Goal: Task Accomplishment & Management: Manage account settings

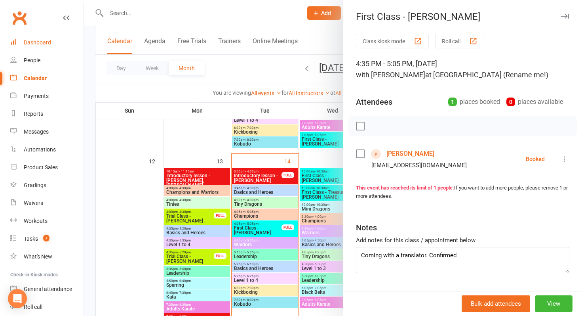
click at [42, 44] on div "Dashboard" at bounding box center [37, 42] width 27 height 6
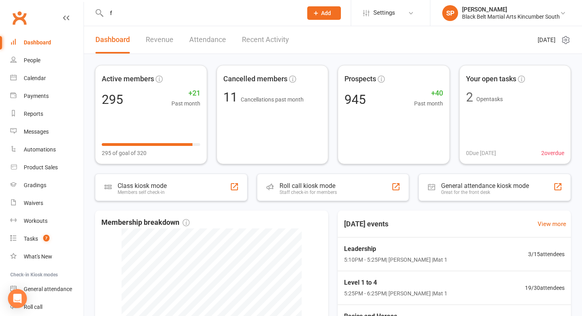
click at [118, 17] on input "f" at bounding box center [200, 13] width 193 height 11
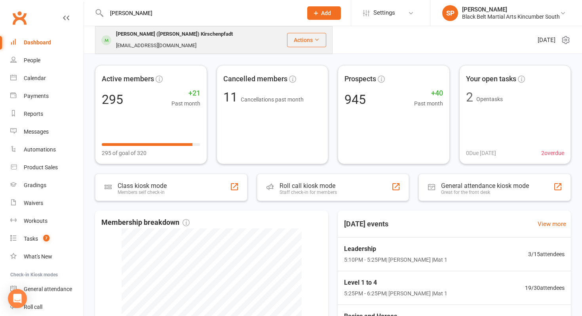
type input "[PERSON_NAME]"
click at [123, 39] on div "[PERSON_NAME] ([PERSON_NAME]) Kirschenpfadt" at bounding box center [175, 34] width 122 height 11
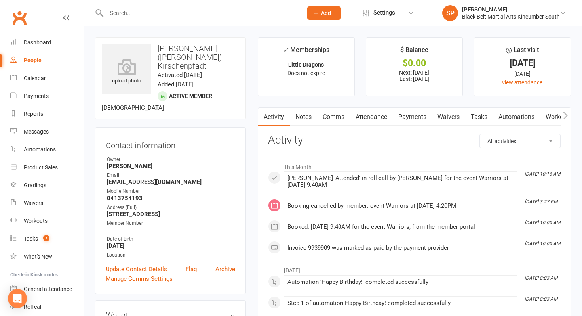
click at [404, 111] on link "Payments" at bounding box center [412, 117] width 39 height 18
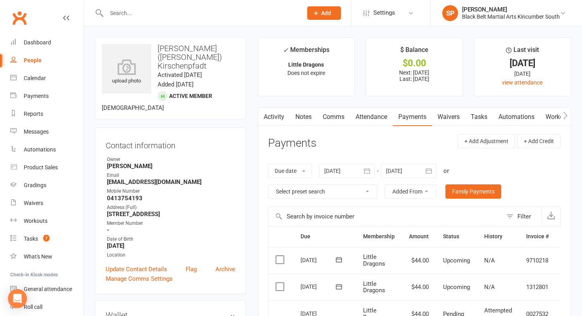
click at [149, 6] on div at bounding box center [196, 13] width 202 height 26
click at [155, 23] on div at bounding box center [196, 13] width 202 height 26
click at [162, 15] on input "text" at bounding box center [200, 13] width 193 height 11
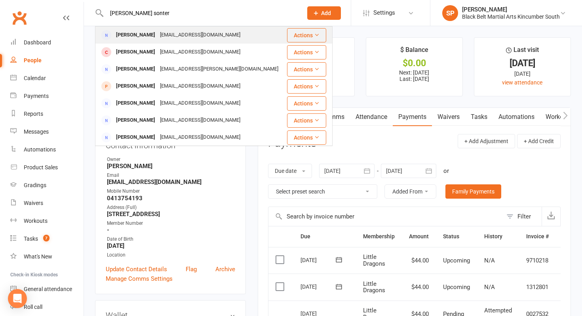
type input "[PERSON_NAME] sonter"
click at [160, 34] on div "[EMAIL_ADDRESS][DOMAIN_NAME]" at bounding box center [200, 34] width 85 height 11
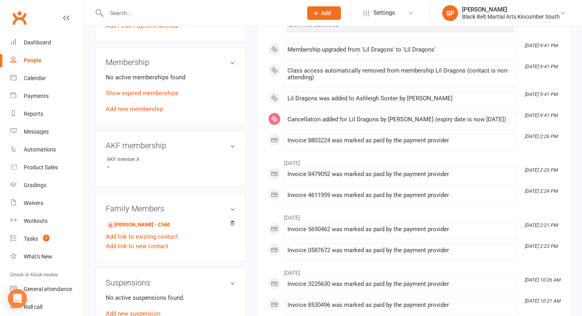
scroll to position [287, 0]
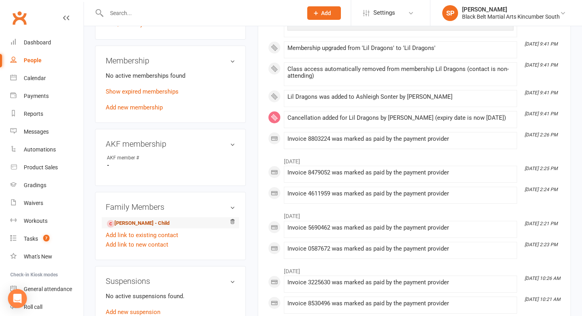
click at [156, 221] on link "[PERSON_NAME] - Child" at bounding box center [138, 223] width 63 height 8
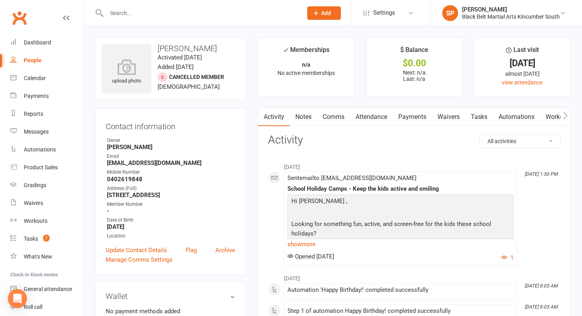
click at [156, 14] on input "text" at bounding box center [200, 13] width 193 height 11
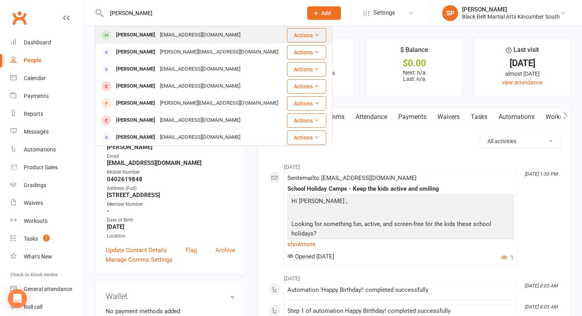
type input "[PERSON_NAME]"
click at [162, 38] on div "[EMAIL_ADDRESS][DOMAIN_NAME]" at bounding box center [200, 34] width 85 height 11
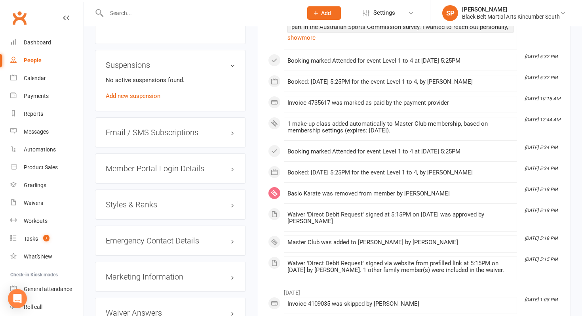
scroll to position [545, 0]
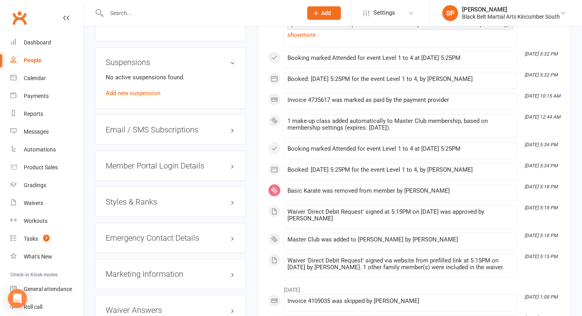
click at [187, 157] on div "Member Portal Login Details" at bounding box center [170, 166] width 151 height 30
click at [188, 163] on h3 "Member Portal Login Details" at bounding box center [171, 165] width 130 height 9
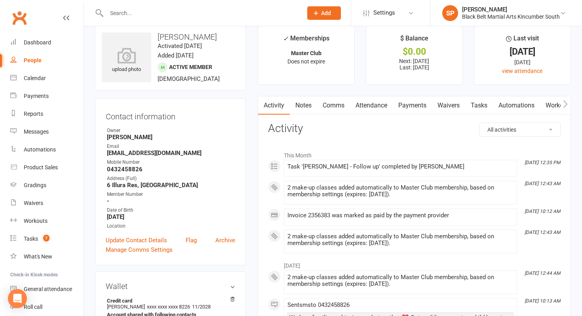
scroll to position [0, 0]
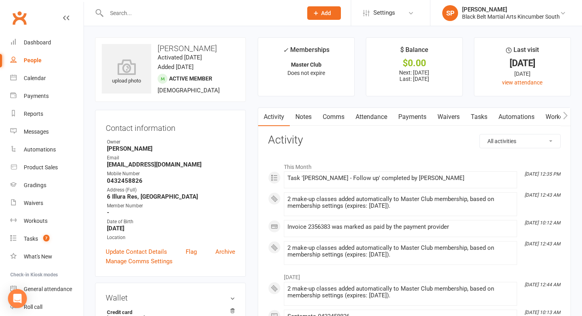
click at [367, 113] on link "Attendance" at bounding box center [371, 117] width 43 height 18
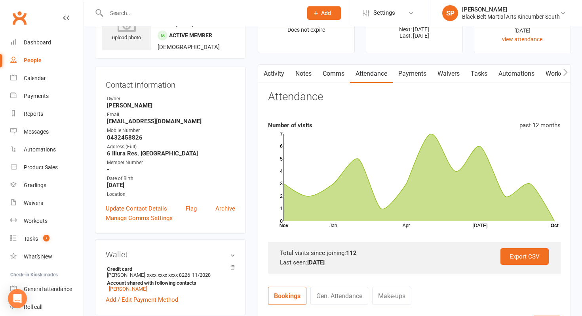
scroll to position [43, 0]
click at [38, 76] on div "Calendar" at bounding box center [35, 78] width 22 height 6
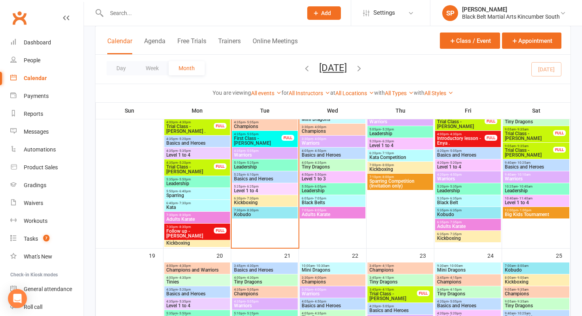
scroll to position [326, 0]
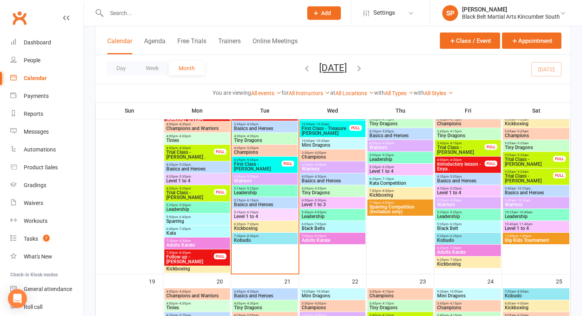
click at [246, 217] on span "Level 1 to 4" at bounding box center [265, 216] width 63 height 5
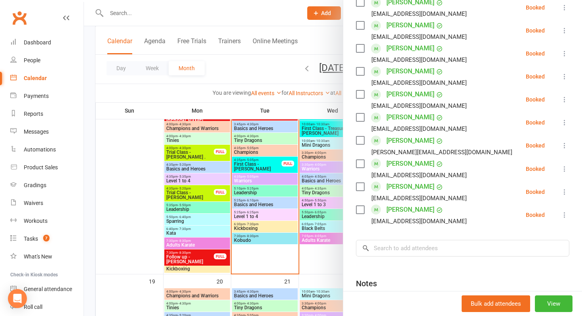
scroll to position [361, 0]
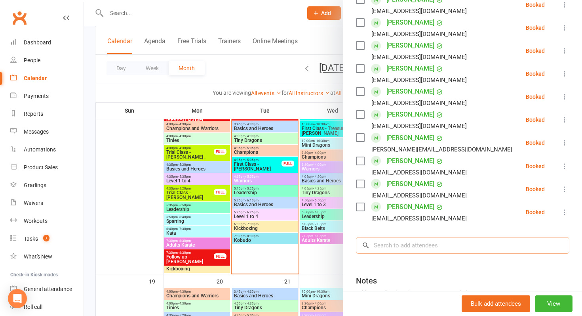
click at [400, 243] on input "search" at bounding box center [463, 245] width 214 height 17
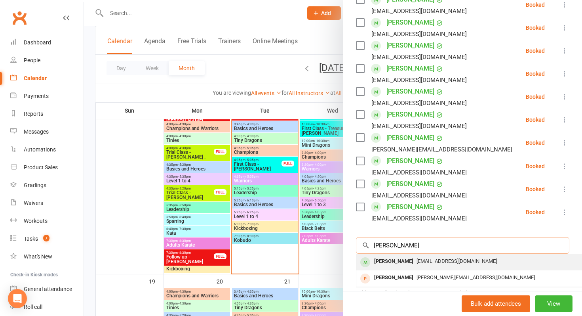
type input "[PERSON_NAME]"
click at [401, 258] on div "[PERSON_NAME]" at bounding box center [394, 261] width 46 height 11
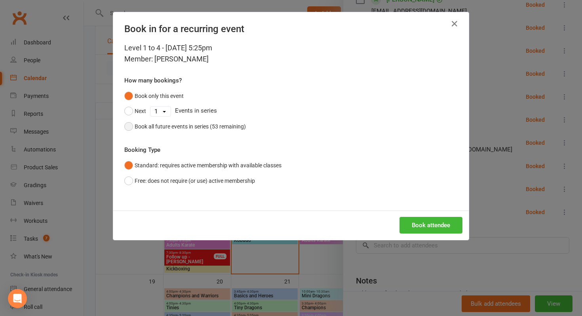
click at [216, 127] on div "Book all future events in series (53 remaining)" at bounding box center [190, 126] width 111 height 9
click at [439, 225] on button "Book attendee" at bounding box center [431, 225] width 63 height 17
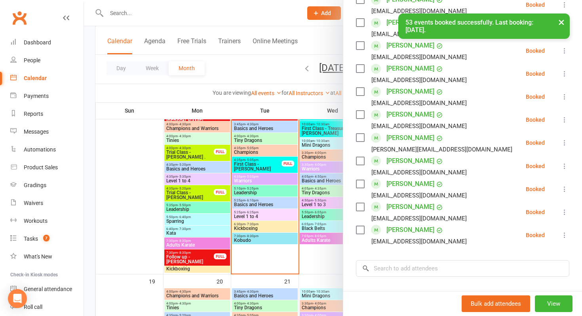
click at [292, 190] on div at bounding box center [333, 158] width 498 height 316
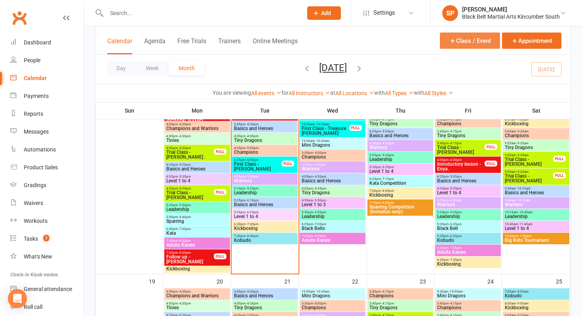
click at [468, 45] on button "Class / Event" at bounding box center [470, 40] width 60 height 16
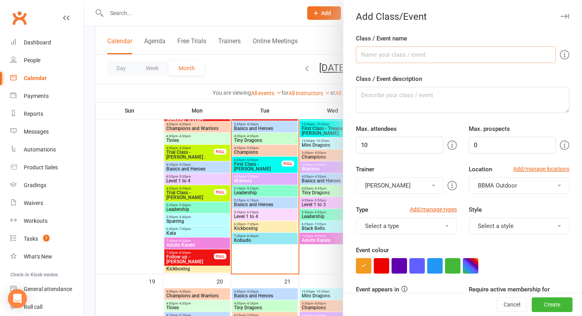
click at [393, 52] on input "Class / Event name" at bounding box center [456, 54] width 200 height 17
click at [189, 182] on div at bounding box center [333, 158] width 498 height 316
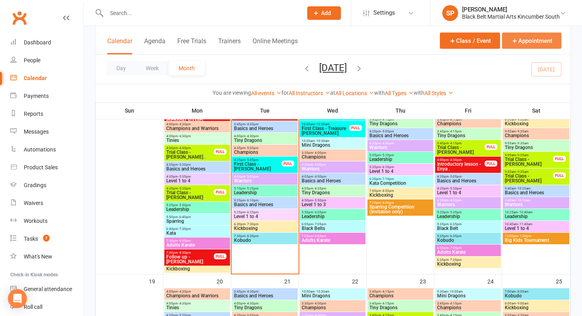
click at [523, 37] on button "Appointment" at bounding box center [531, 40] width 59 height 16
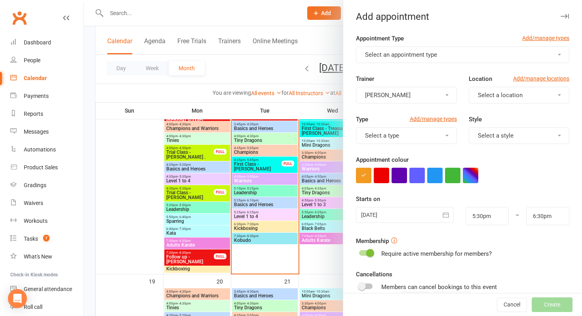
click at [378, 57] on span "Select an appointment type" at bounding box center [401, 54] width 72 height 7
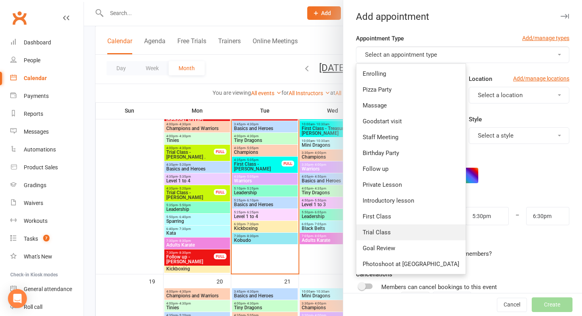
click at [391, 237] on link "Trial Class" at bounding box center [411, 232] width 109 height 16
type input "6:15pm"
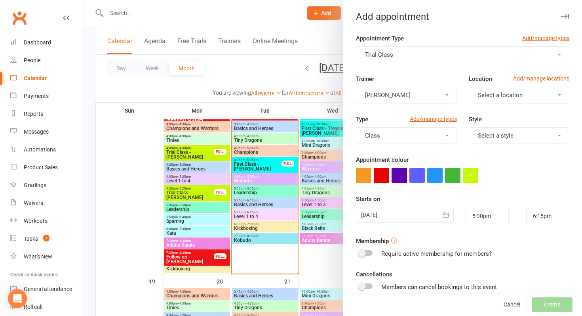
click at [404, 220] on div at bounding box center [405, 215] width 98 height 16
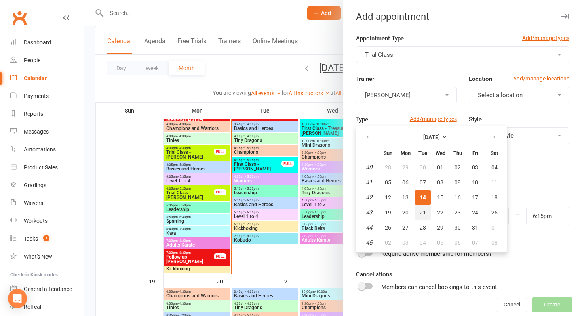
click at [424, 213] on span "21" at bounding box center [423, 212] width 6 height 6
type input "[DATE]"
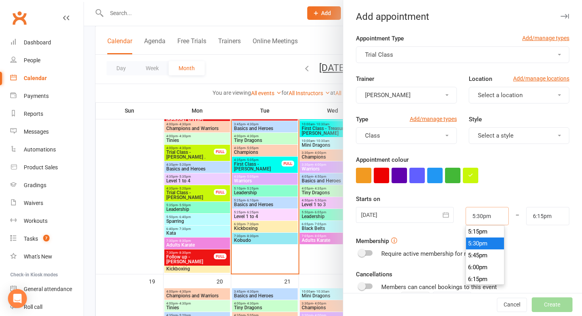
drag, startPoint x: 492, startPoint y: 218, endPoint x: 445, endPoint y: 214, distance: 47.0
click at [445, 214] on div "[DATE] [DATE] Sun Mon Tue Wed Thu Fri Sat 40 28 29 30 01 02 03 04 41 05 06 07 0…" at bounding box center [462, 216] width 225 height 18
type input "4:35pm"
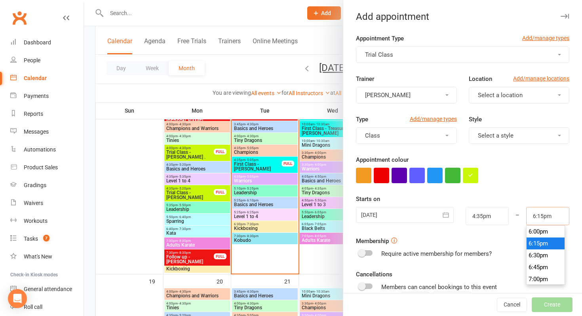
drag, startPoint x: 558, startPoint y: 217, endPoint x: 508, endPoint y: 217, distance: 49.9
click at [508, 217] on div "[DATE] [DATE] Sun Mon Tue Wed Thu Fri Sat 40 28 29 30 01 02 03 04 41 05 06 07 0…" at bounding box center [462, 216] width 225 height 18
type input "5:05pm"
click at [517, 200] on div "Starts on [DATE] [DATE] Sun Mon Tue Wed Thu Fri Sat 40 28 29 30 01 02 03 04 41 …" at bounding box center [463, 209] width 214 height 31
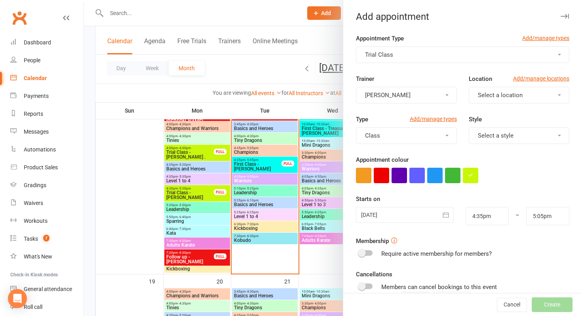
scroll to position [96, 0]
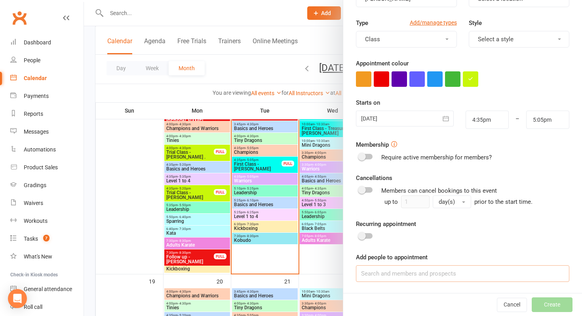
click at [415, 271] on input at bounding box center [463, 273] width 214 height 17
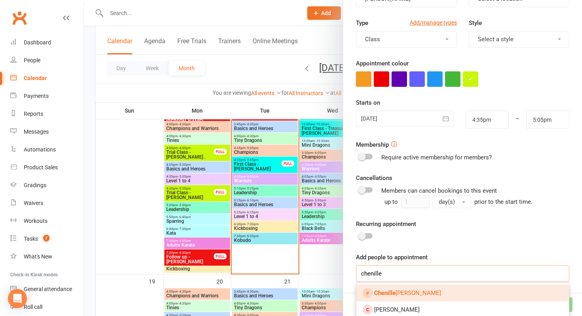
type input "chenille"
click at [407, 289] on span "[PERSON_NAME]" at bounding box center [407, 292] width 67 height 7
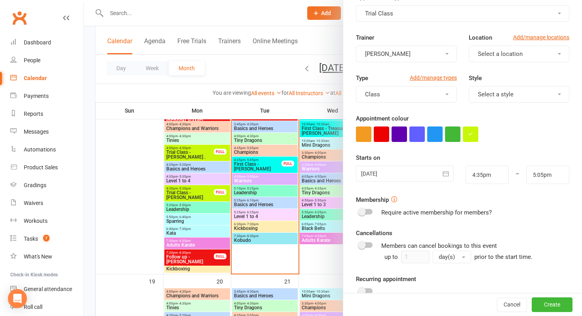
scroll to position [118, 0]
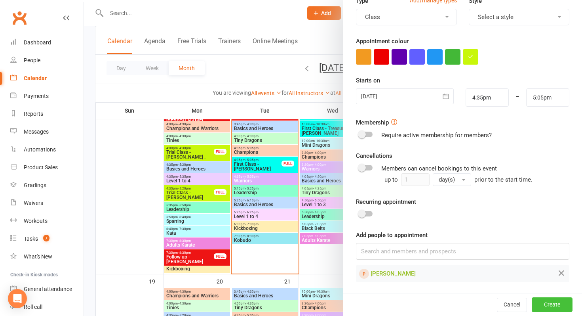
click at [556, 311] on button "Create" at bounding box center [552, 304] width 41 height 14
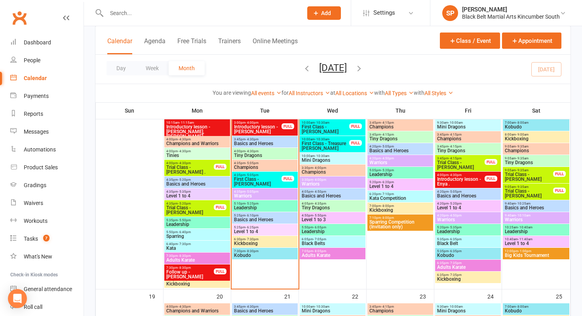
scroll to position [311, 0]
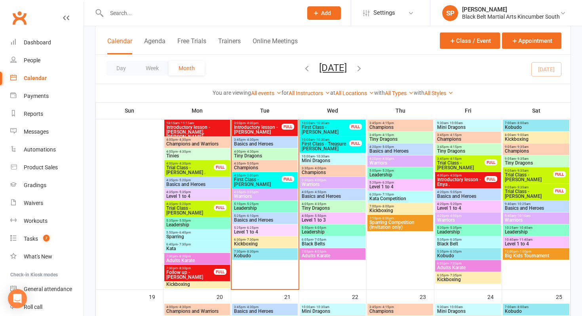
click at [250, 221] on span "Basics and Heroes" at bounding box center [265, 220] width 63 height 5
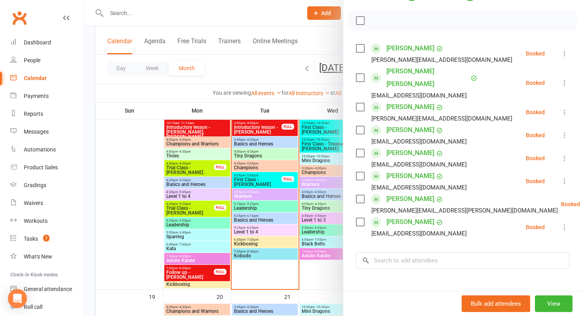
scroll to position [107, 0]
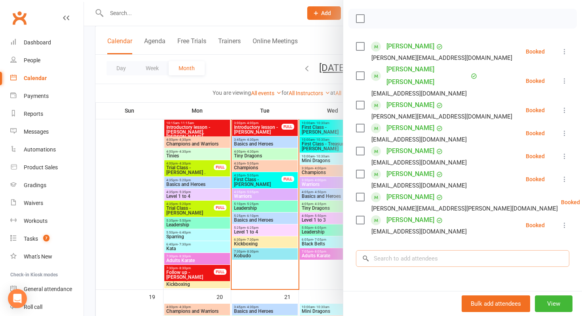
click at [404, 250] on input "search" at bounding box center [463, 258] width 214 height 17
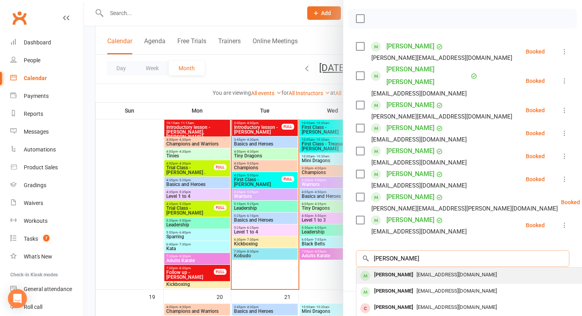
type input "[PERSON_NAME]"
click at [394, 269] on div "[PERSON_NAME]" at bounding box center [394, 274] width 46 height 11
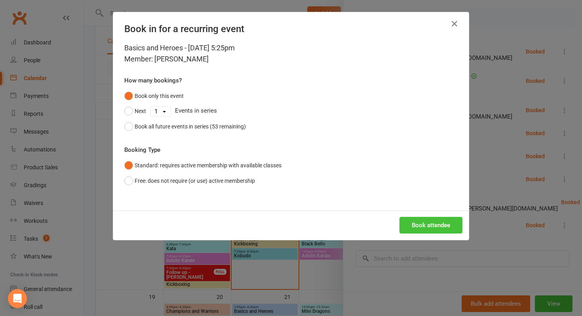
click at [413, 225] on button "Book attendee" at bounding box center [431, 225] width 63 height 17
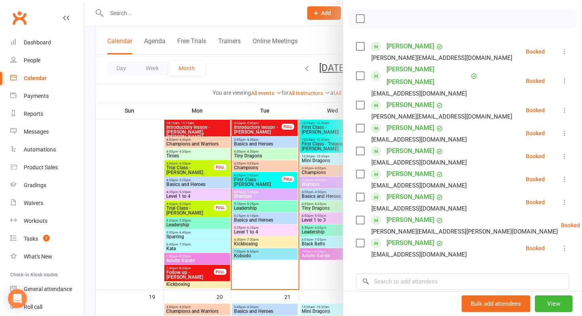
scroll to position [0, 0]
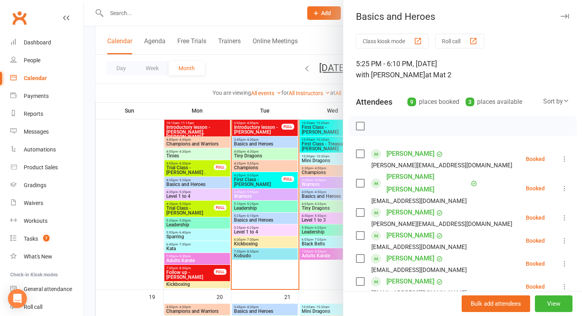
click at [560, 157] on li "[PERSON_NAME] Feruglio [EMAIL_ADDRESS][DOMAIN_NAME] Booked More info Remove Che…" at bounding box center [463, 158] width 214 height 23
click at [565, 158] on icon at bounding box center [565, 159] width 8 height 8
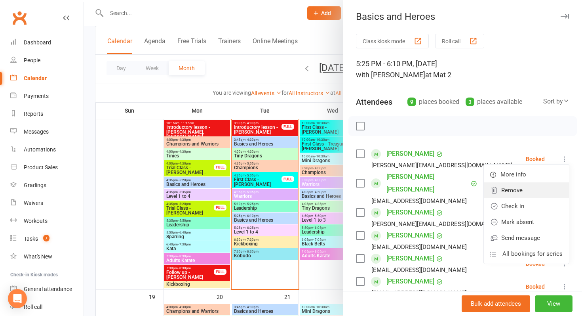
click at [514, 185] on link "Remove" at bounding box center [526, 190] width 85 height 16
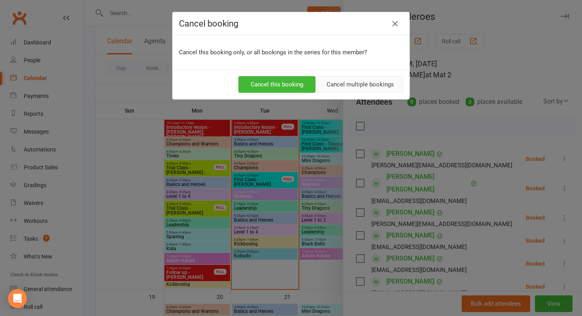
click at [351, 84] on button "Cancel multiple bookings" at bounding box center [361, 84] width 86 height 17
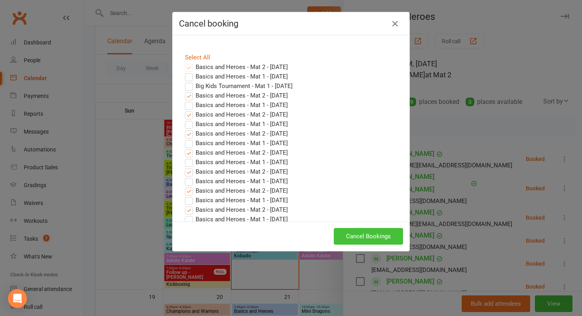
click at [369, 232] on button "Cancel Bookings" at bounding box center [368, 236] width 69 height 17
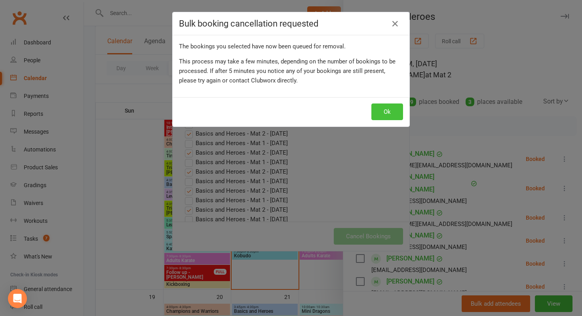
click at [389, 110] on button "Ok" at bounding box center [388, 111] width 32 height 17
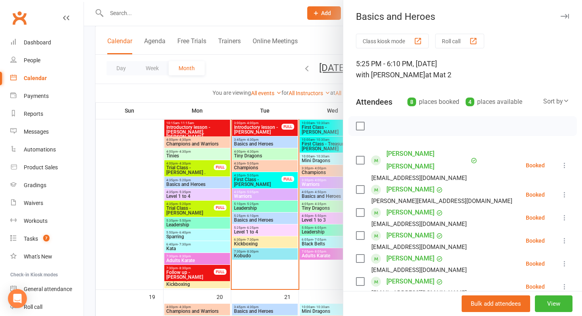
click at [417, 154] on link "[PERSON_NAME] [PERSON_NAME]" at bounding box center [428, 159] width 82 height 25
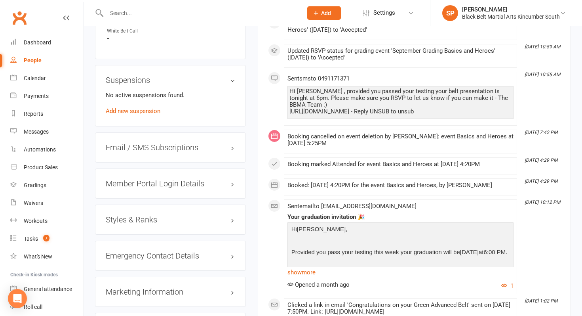
scroll to position [553, 0]
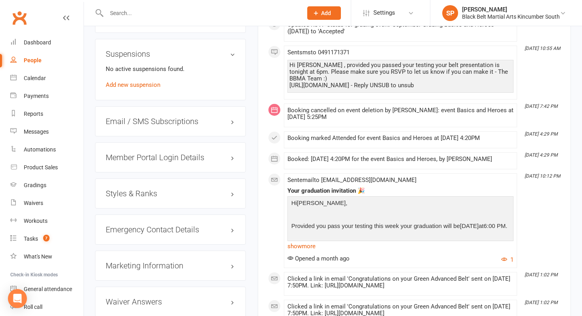
click at [131, 192] on div "Styles & Ranks" at bounding box center [170, 193] width 151 height 30
click at [135, 189] on h3 "Styles & Ranks" at bounding box center [171, 193] width 130 height 9
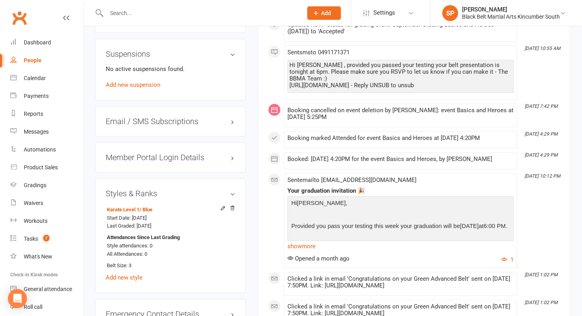
click at [135, 189] on h3 "Styles & Ranks" at bounding box center [171, 193] width 130 height 9
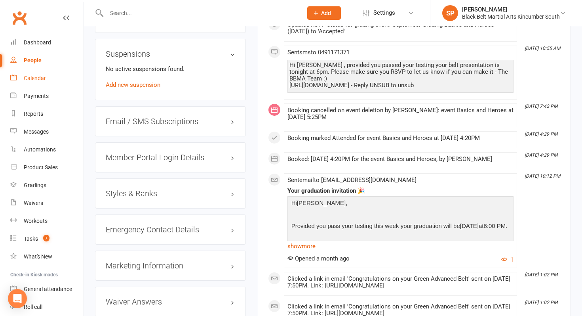
click at [41, 80] on div "Calendar" at bounding box center [35, 78] width 22 height 6
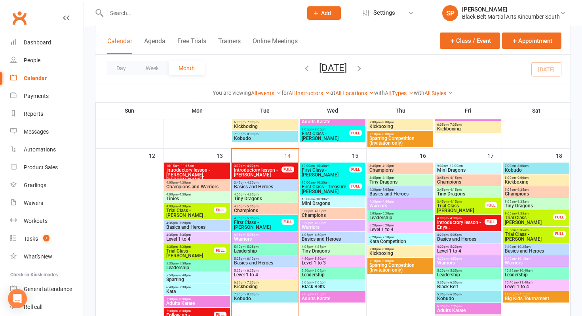
scroll to position [294, 0]
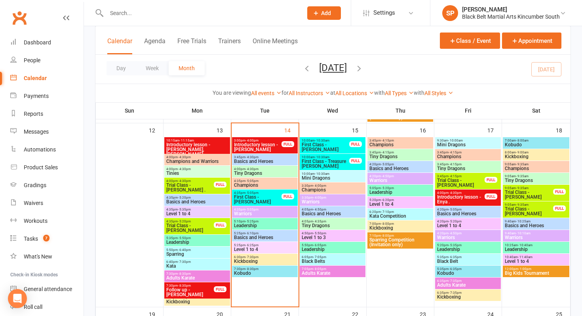
click at [256, 159] on span "Basics and Heroes" at bounding box center [265, 161] width 63 height 5
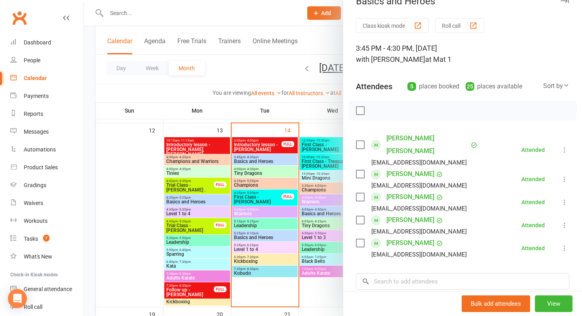
scroll to position [19, 0]
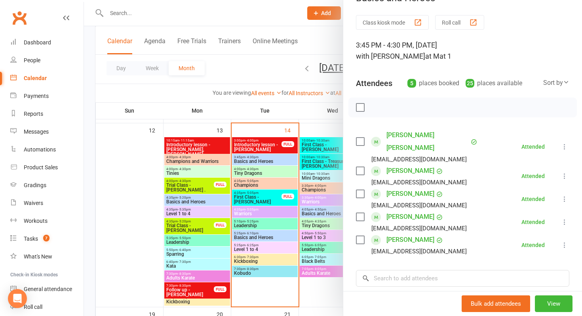
click at [299, 216] on div at bounding box center [333, 158] width 498 height 316
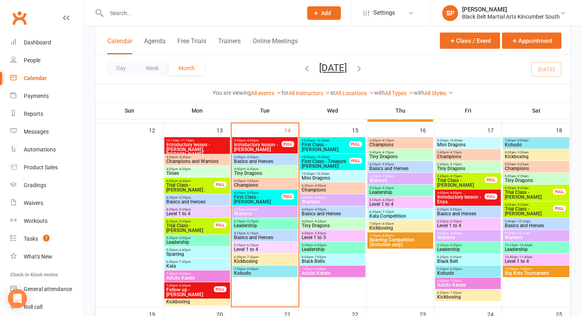
click at [267, 235] on span "Basics and Heroes" at bounding box center [265, 237] width 63 height 5
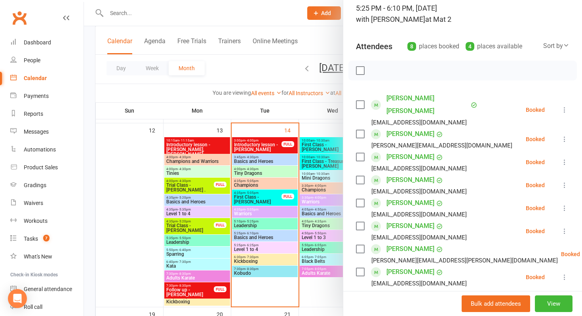
scroll to position [57, 0]
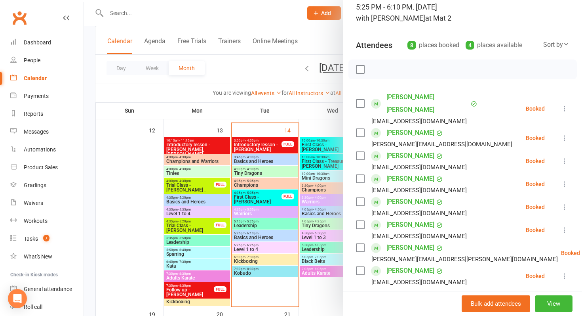
click at [566, 105] on icon at bounding box center [565, 109] width 8 height 8
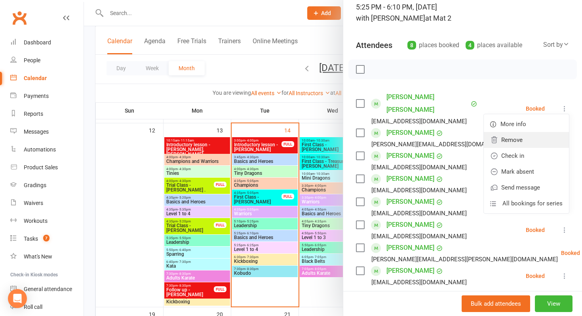
click at [527, 132] on link "Remove" at bounding box center [526, 140] width 85 height 16
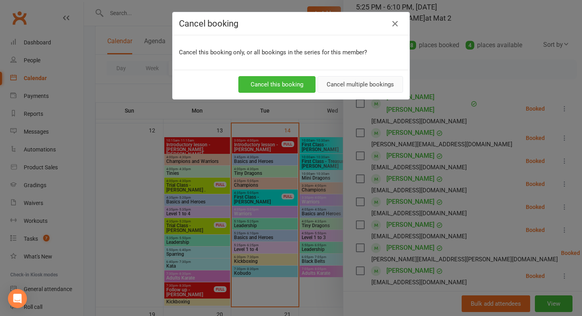
click at [341, 85] on button "Cancel multiple bookings" at bounding box center [361, 84] width 86 height 17
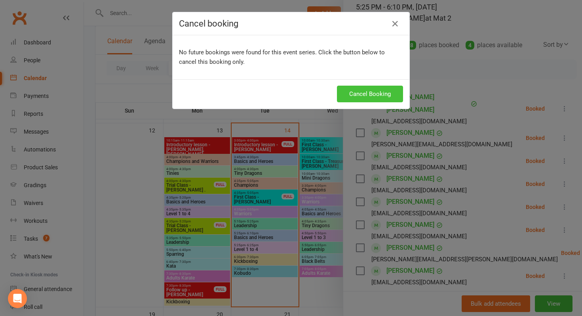
click at [363, 95] on button "Cancel Booking" at bounding box center [370, 94] width 66 height 17
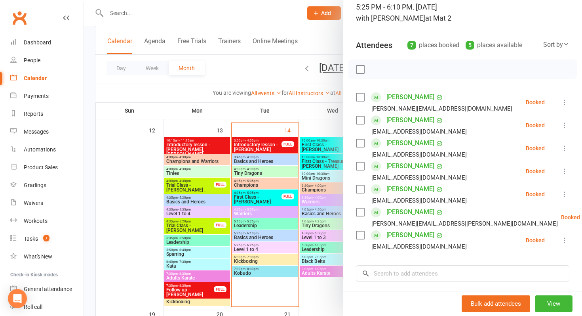
click at [565, 169] on icon at bounding box center [565, 171] width 8 height 8
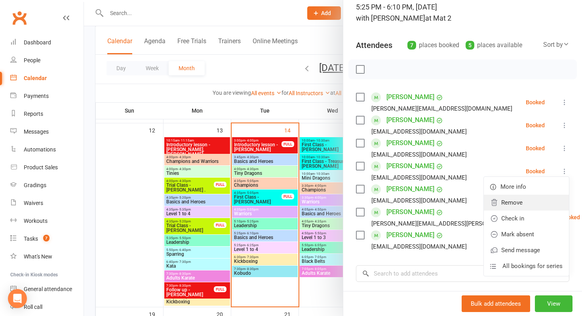
click at [539, 205] on link "Remove" at bounding box center [526, 203] width 85 height 16
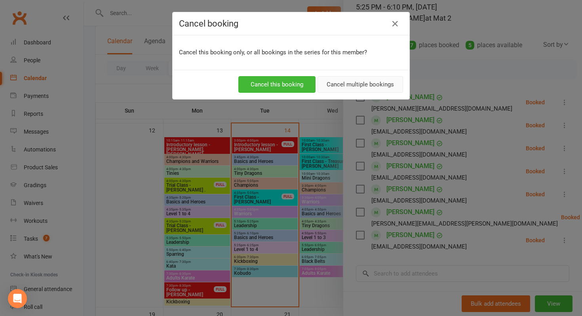
click at [340, 80] on button "Cancel multiple bookings" at bounding box center [361, 84] width 86 height 17
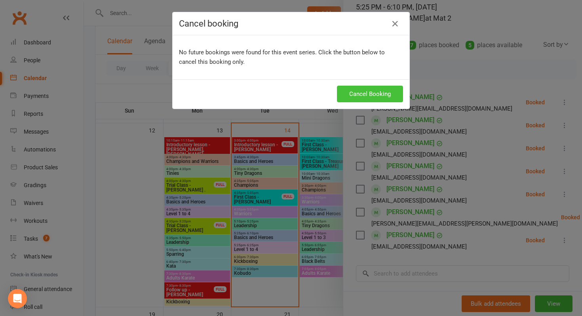
click at [374, 98] on button "Cancel Booking" at bounding box center [370, 94] width 66 height 17
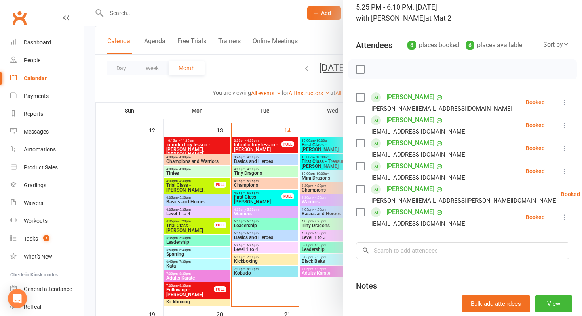
click at [246, 150] on div at bounding box center [333, 158] width 498 height 316
